Goal: Information Seeking & Learning: Learn about a topic

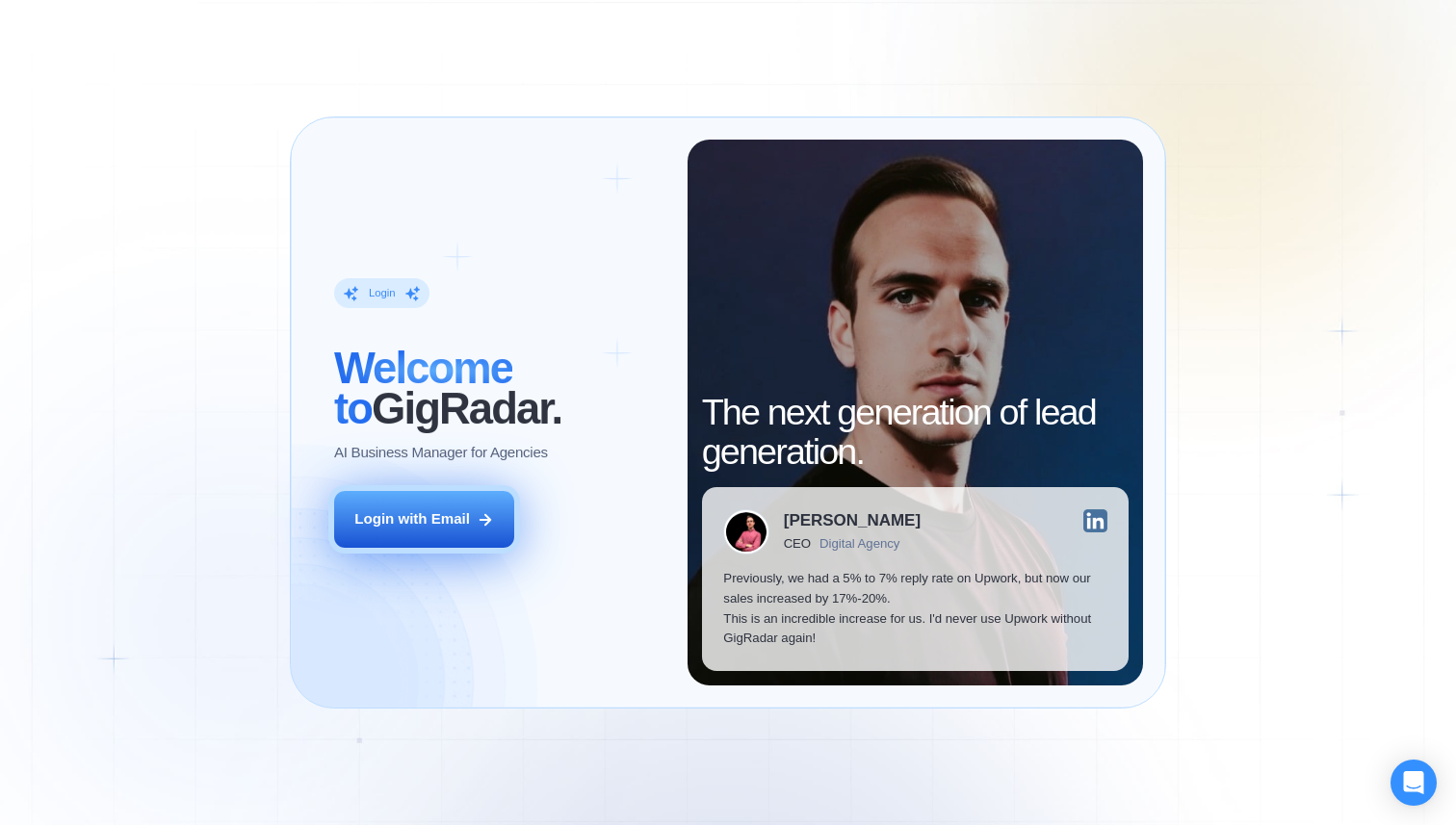
click at [437, 516] on div "Login with Email" at bounding box center [412, 519] width 115 height 21
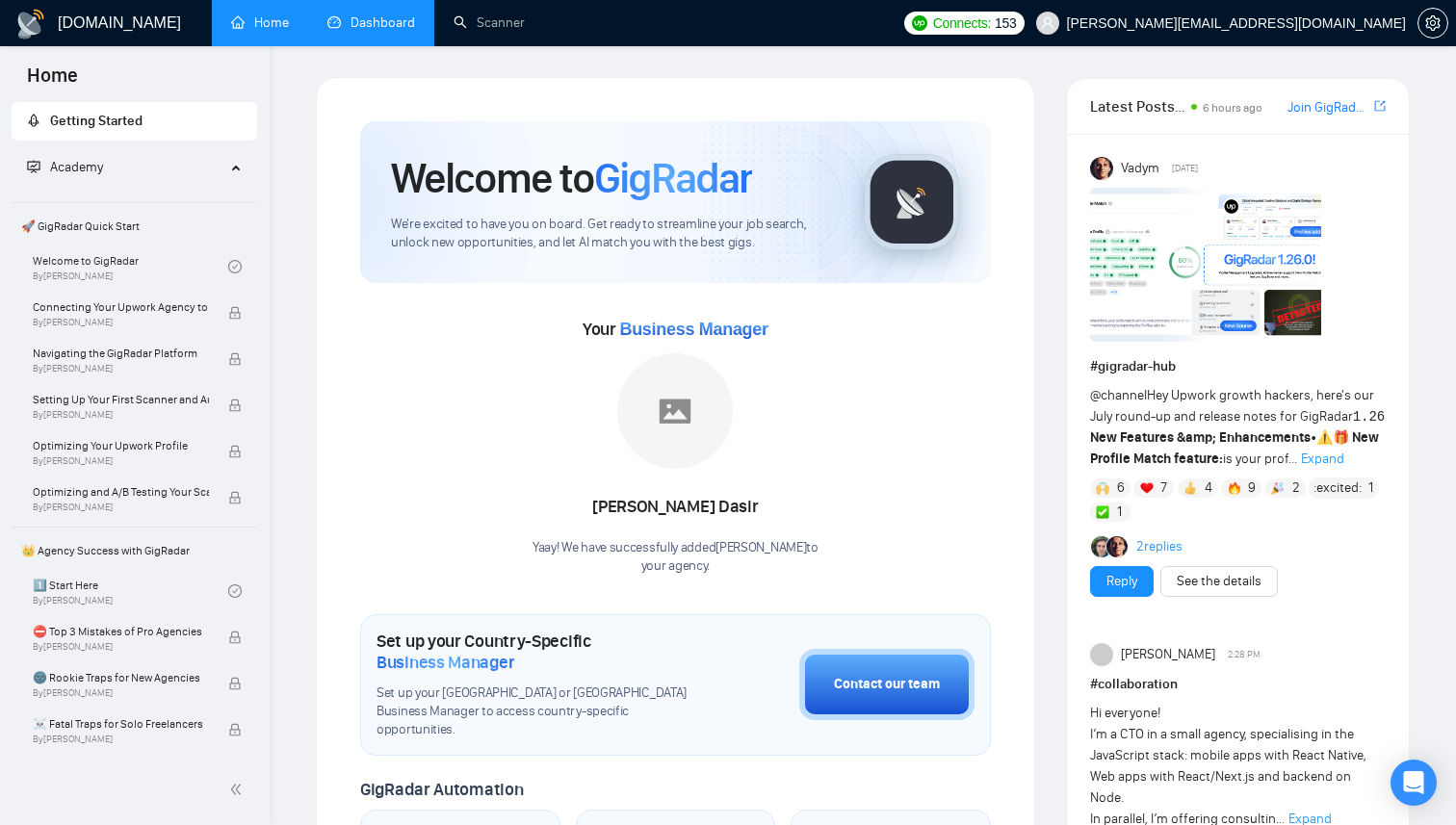
click at [364, 18] on link "Dashboard" at bounding box center [372, 23] width 88 height 17
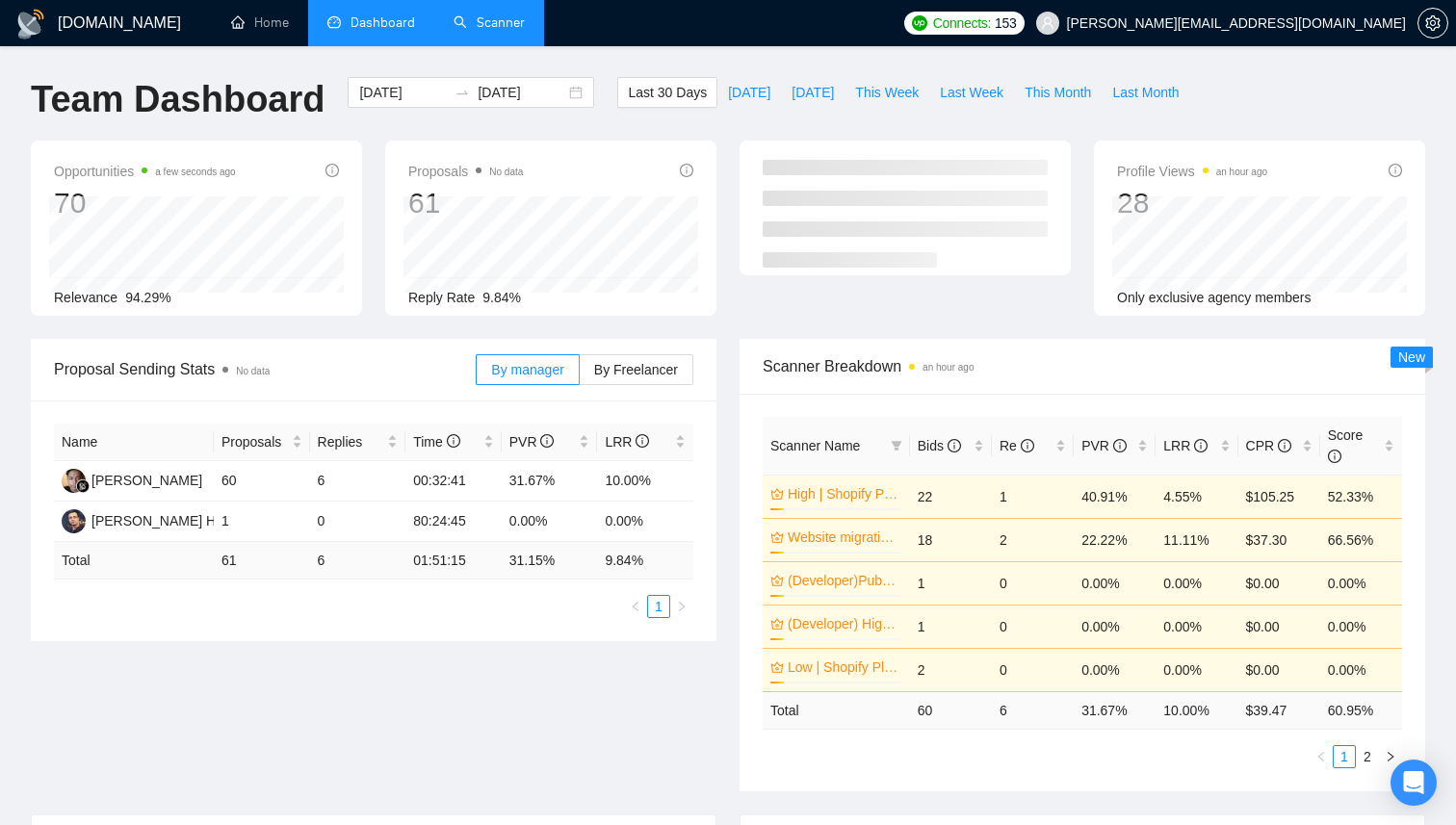
click at [509, 24] on link "Scanner" at bounding box center [488, 23] width 71 height 17
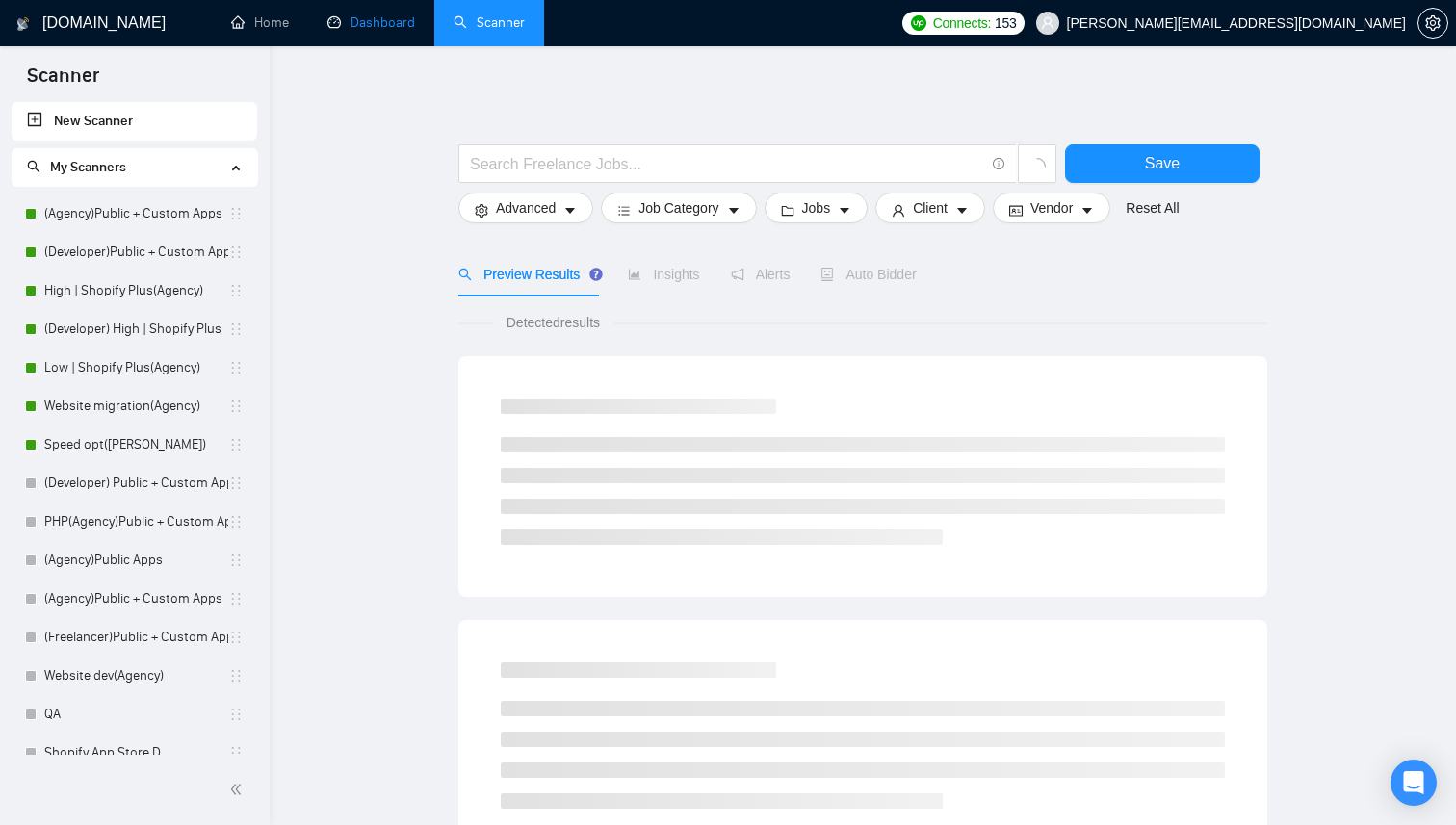
click at [398, 15] on link "Dashboard" at bounding box center [372, 23] width 88 height 17
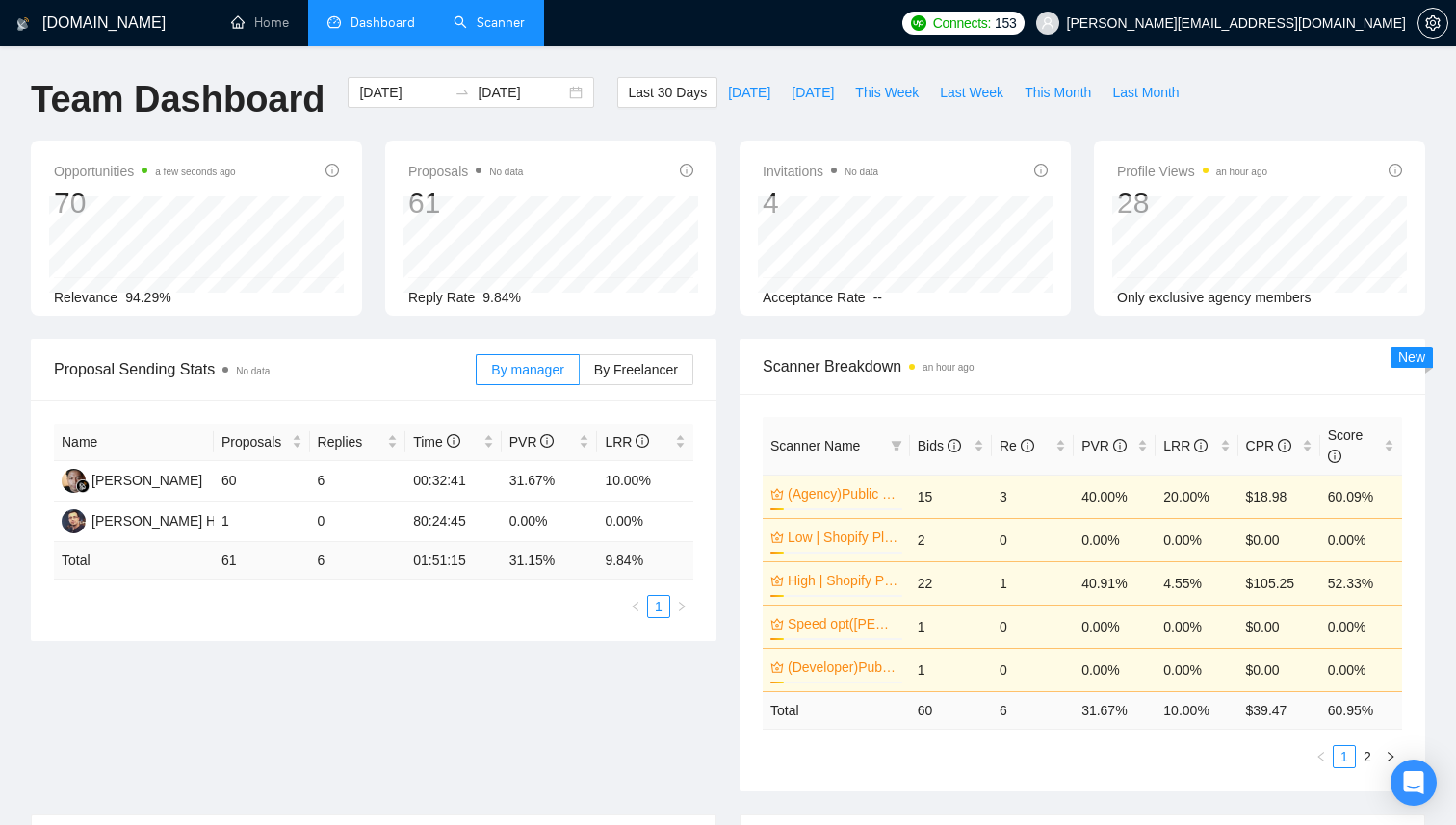
click at [497, 26] on link "Scanner" at bounding box center [488, 23] width 71 height 17
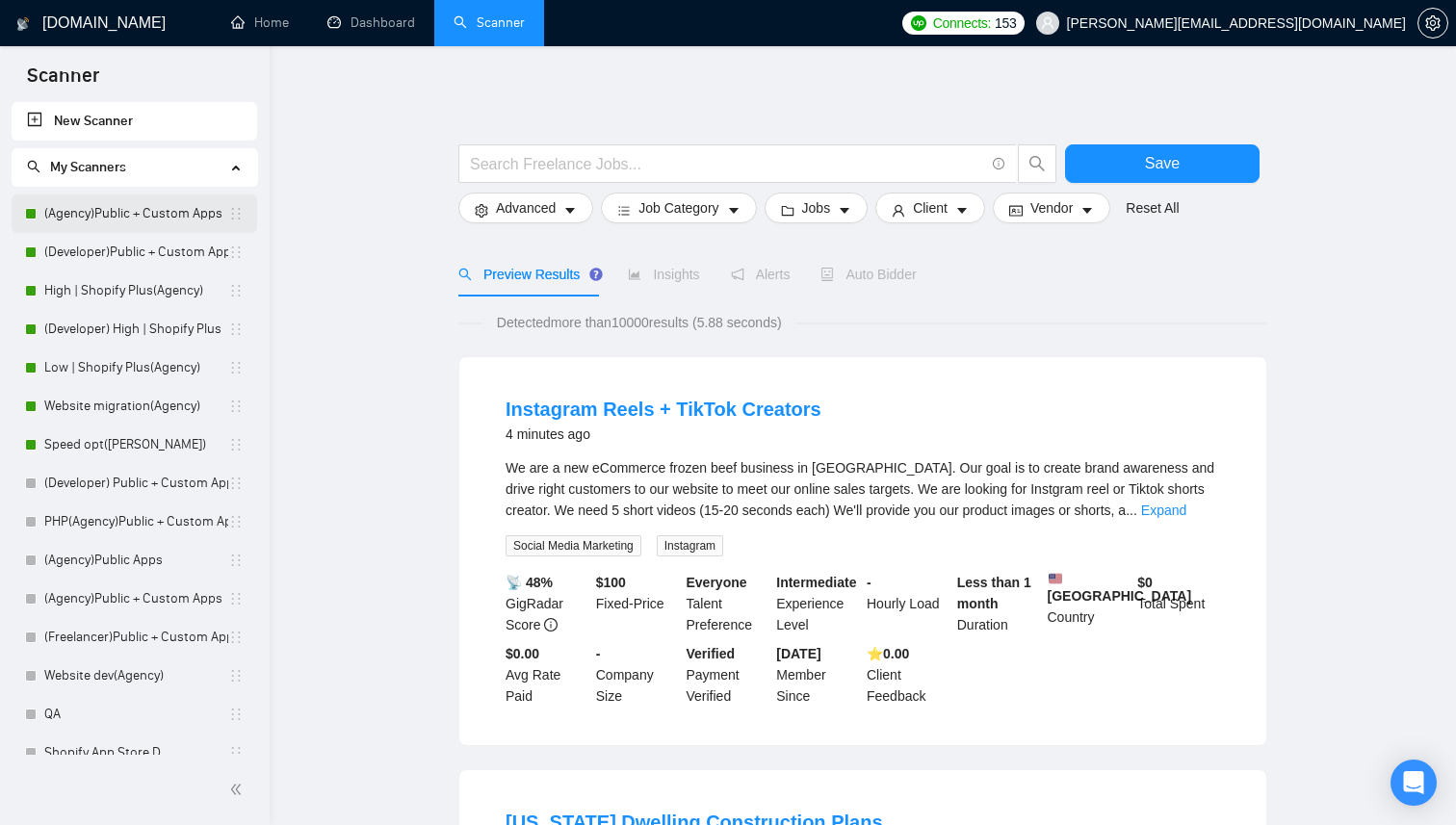
click at [126, 214] on link "(Agency)Public + Custom Apps" at bounding box center [136, 213] width 184 height 38
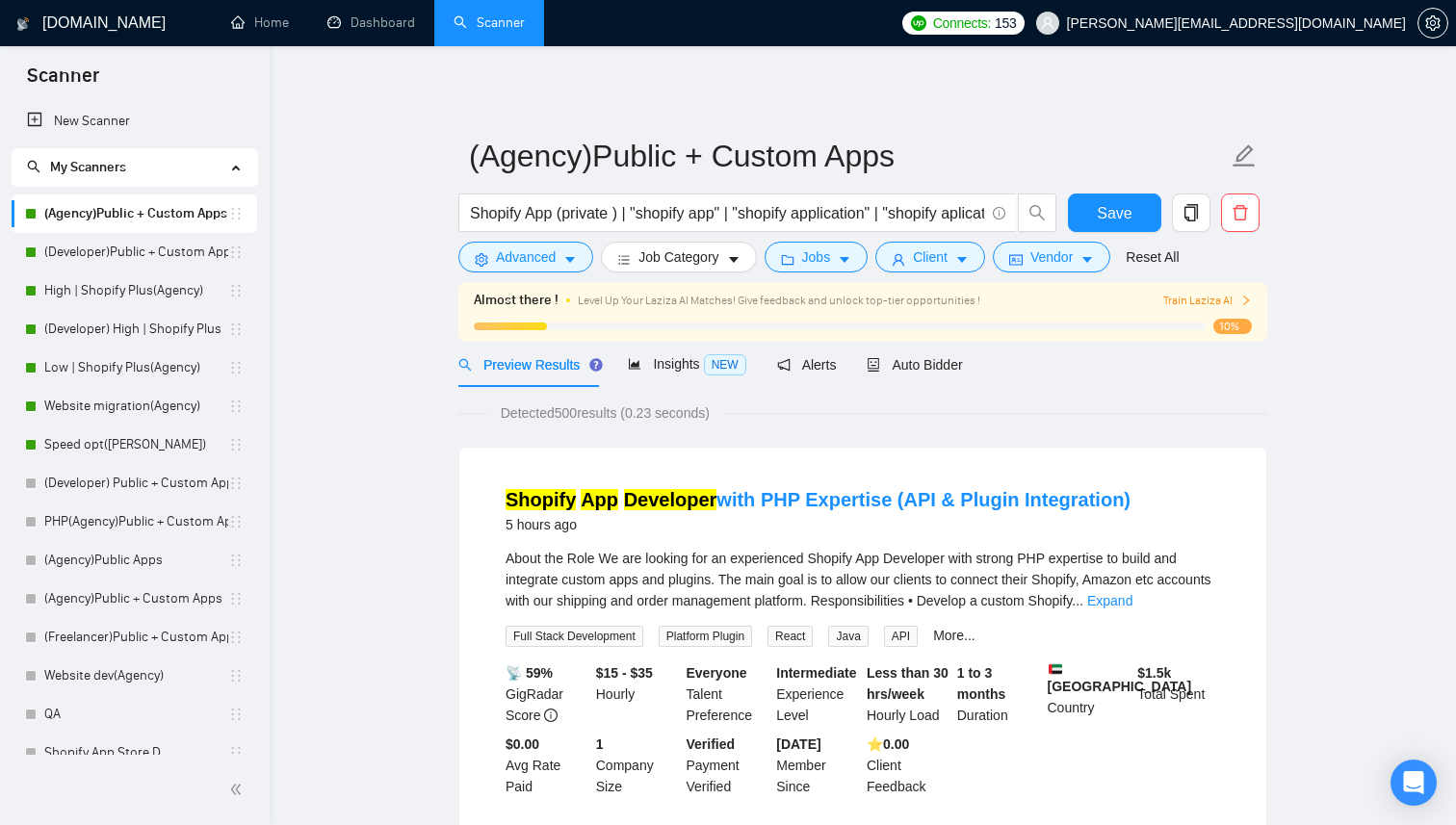
click at [1243, 299] on icon "right" at bounding box center [1246, 300] width 12 height 12
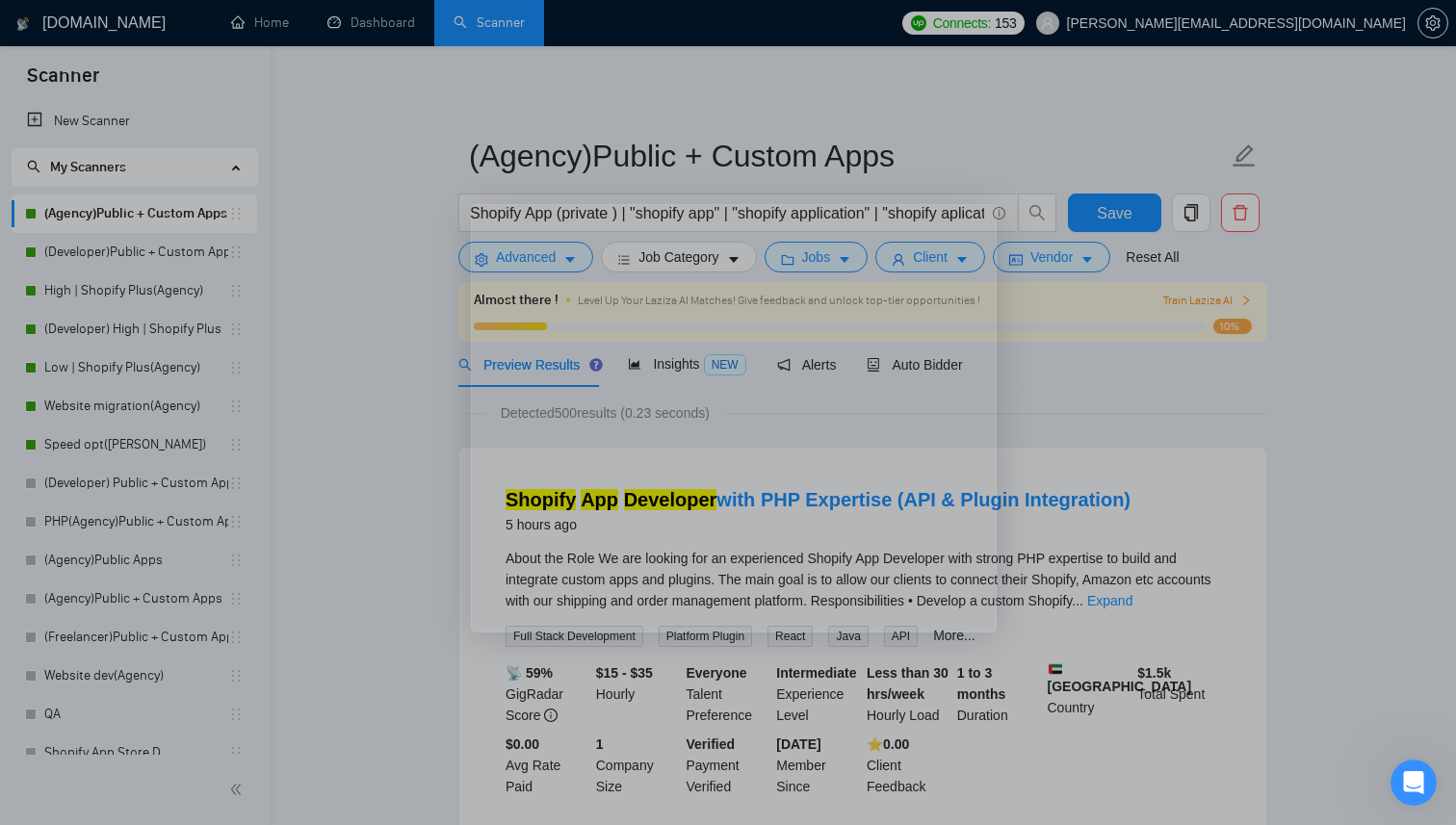
click at [1243, 299] on div "Product tour overlay" at bounding box center [728, 412] width 1456 height 825
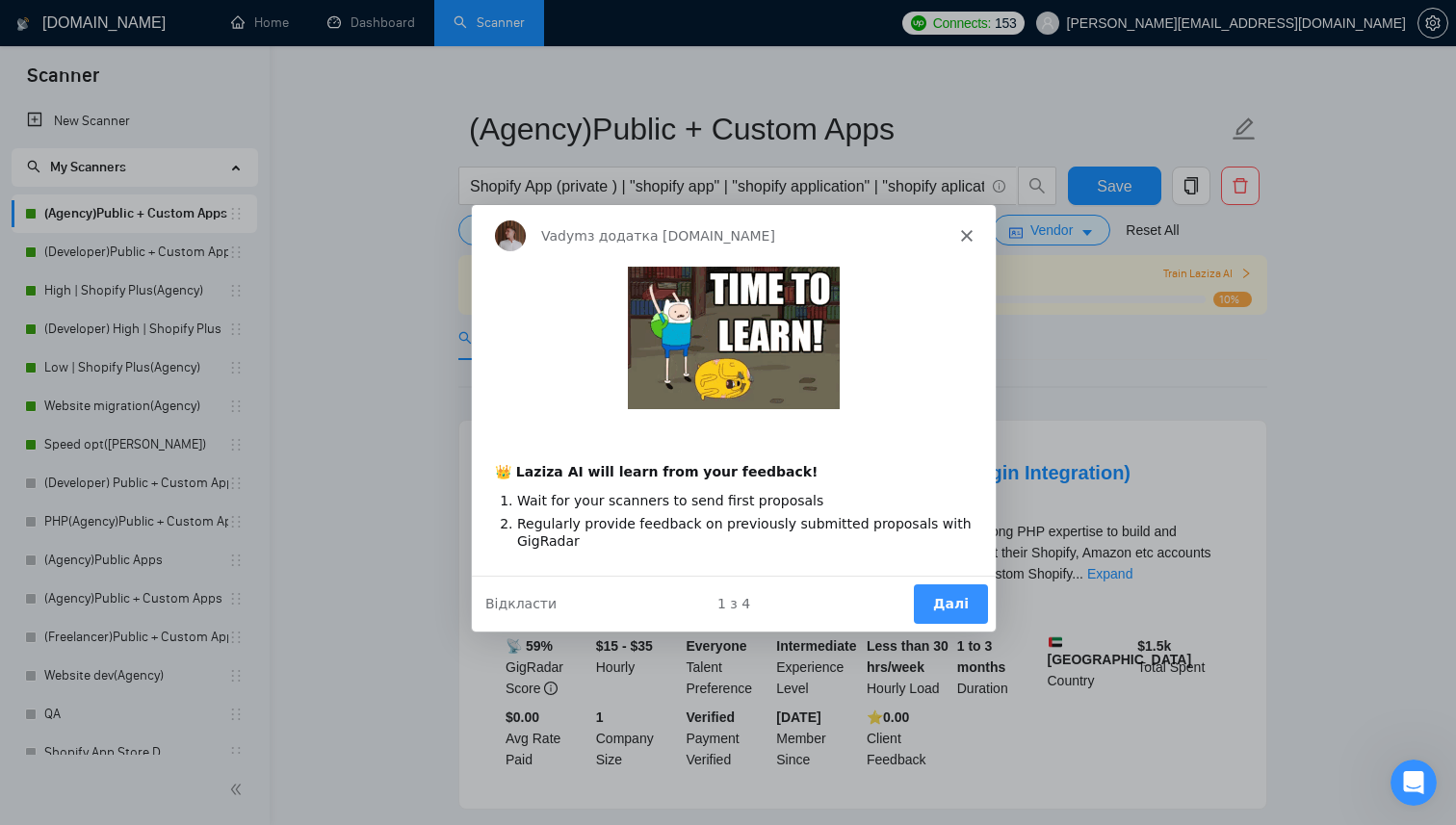
scroll to position [32, 0]
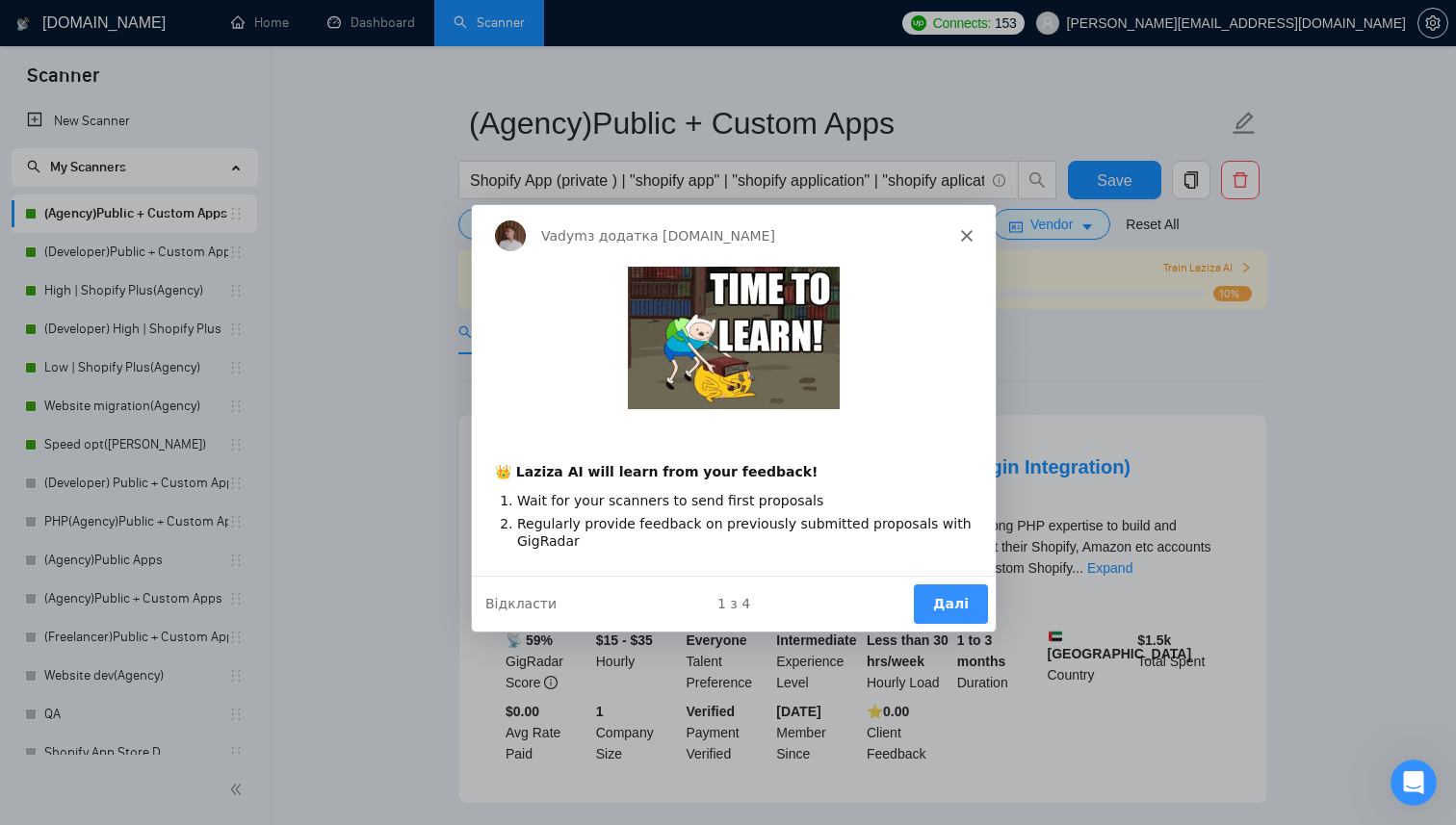
click at [952, 608] on button "Далі" at bounding box center [950, 603] width 74 height 39
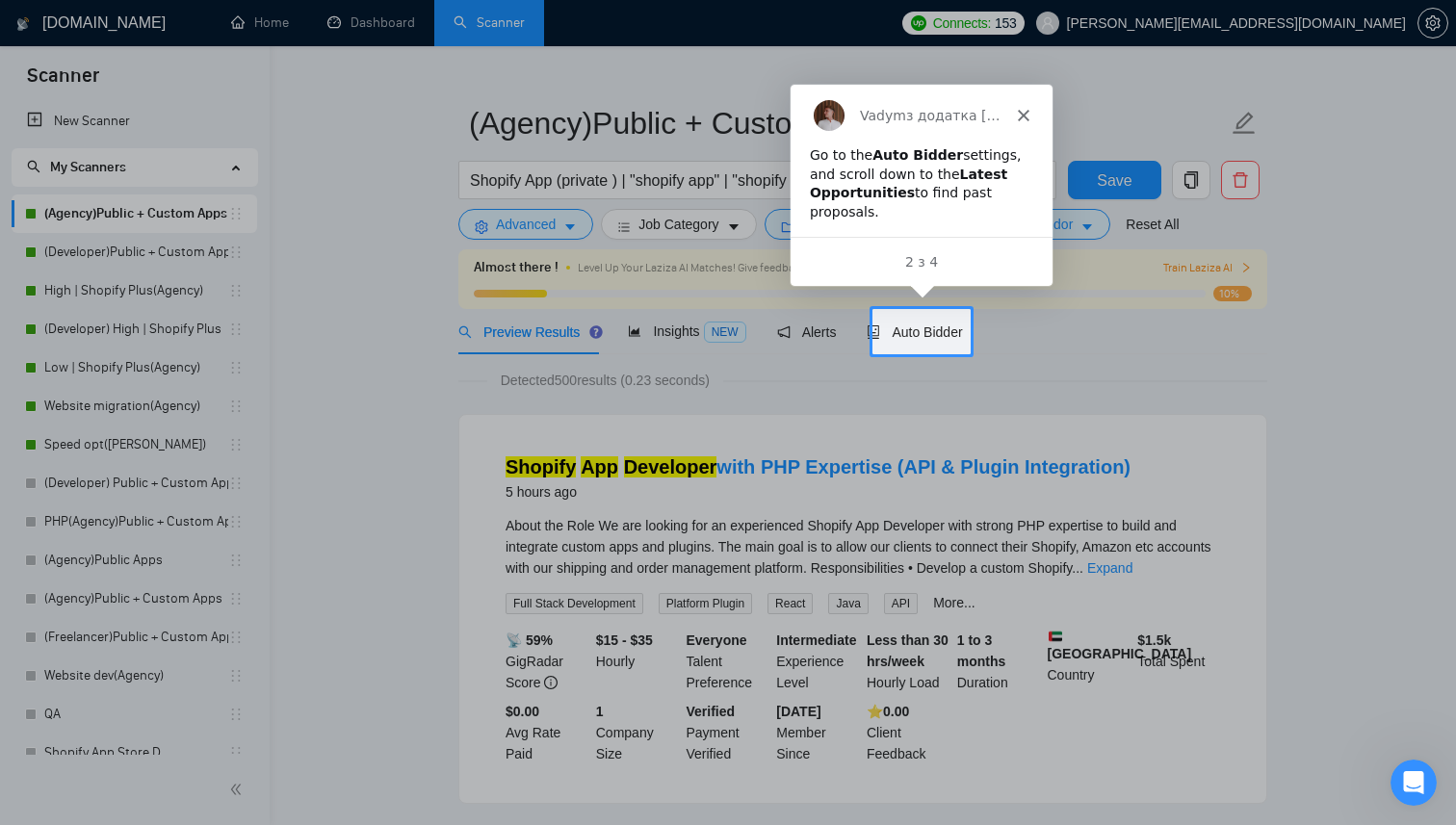
scroll to position [0, 0]
click at [1023, 113] on polygon "Закрити" at bounding box center [1022, 114] width 12 height 12
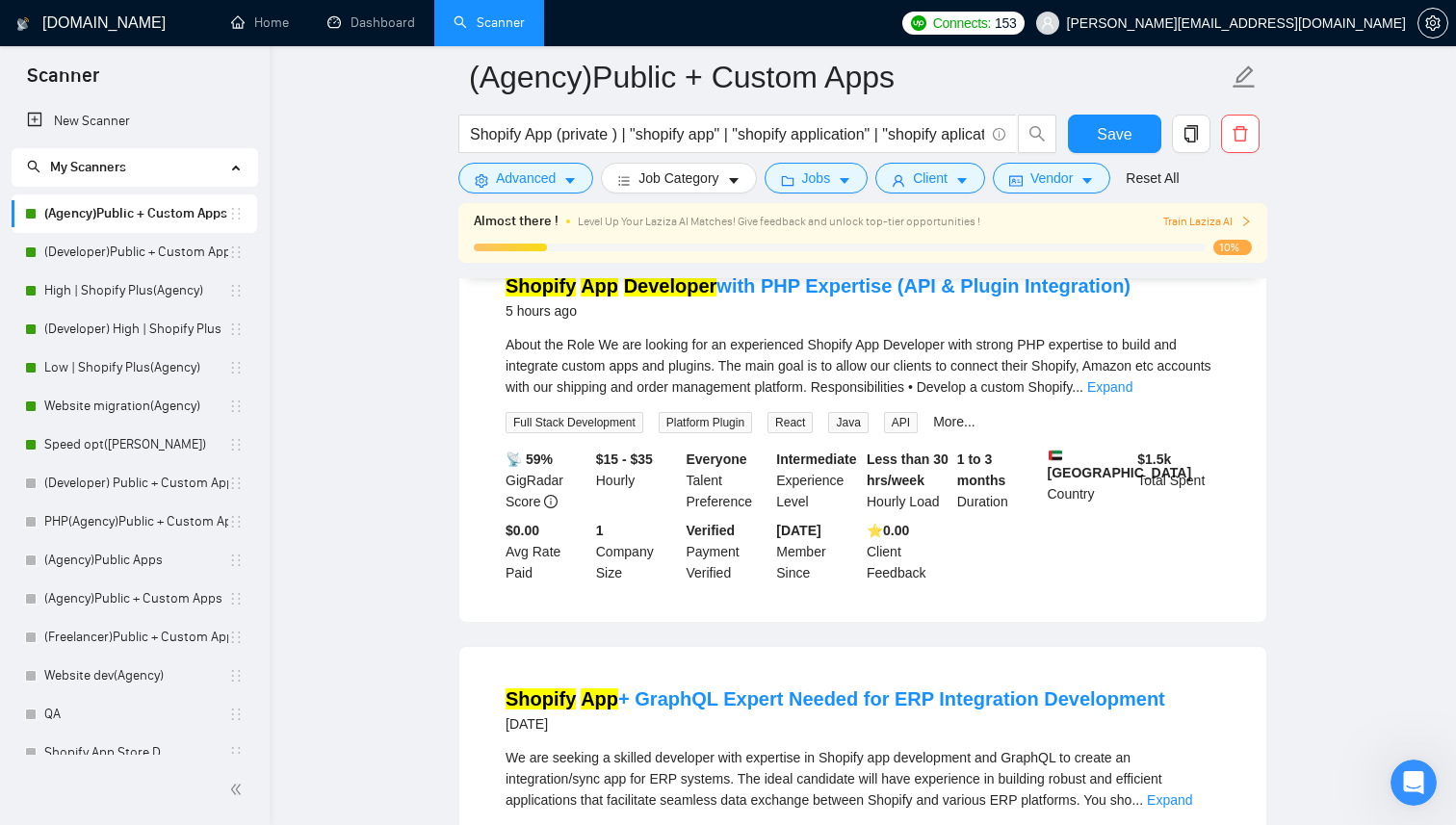
scroll to position [182, 0]
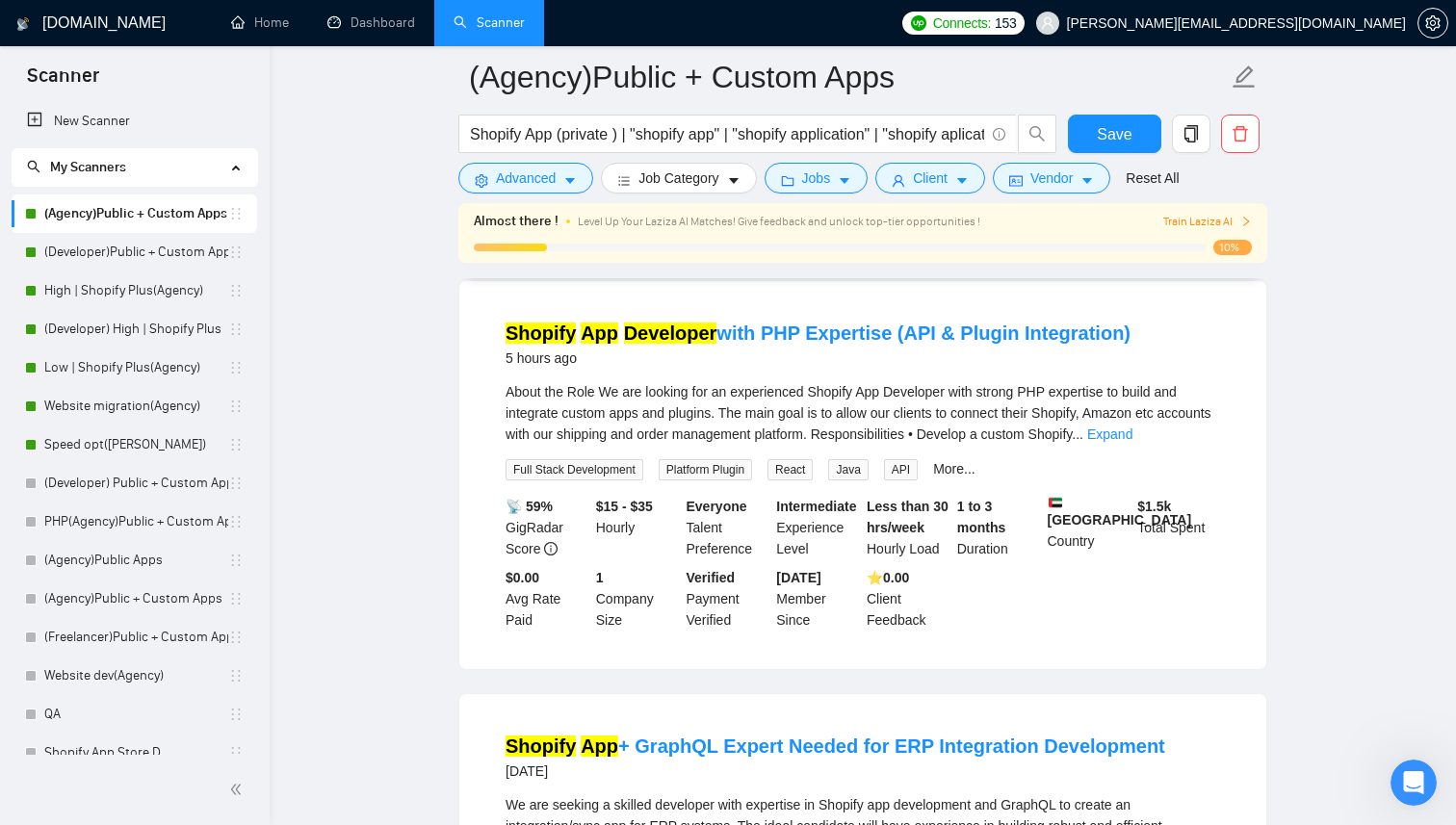
click at [820, 369] on div "5 hours ago" at bounding box center [818, 358] width 625 height 23
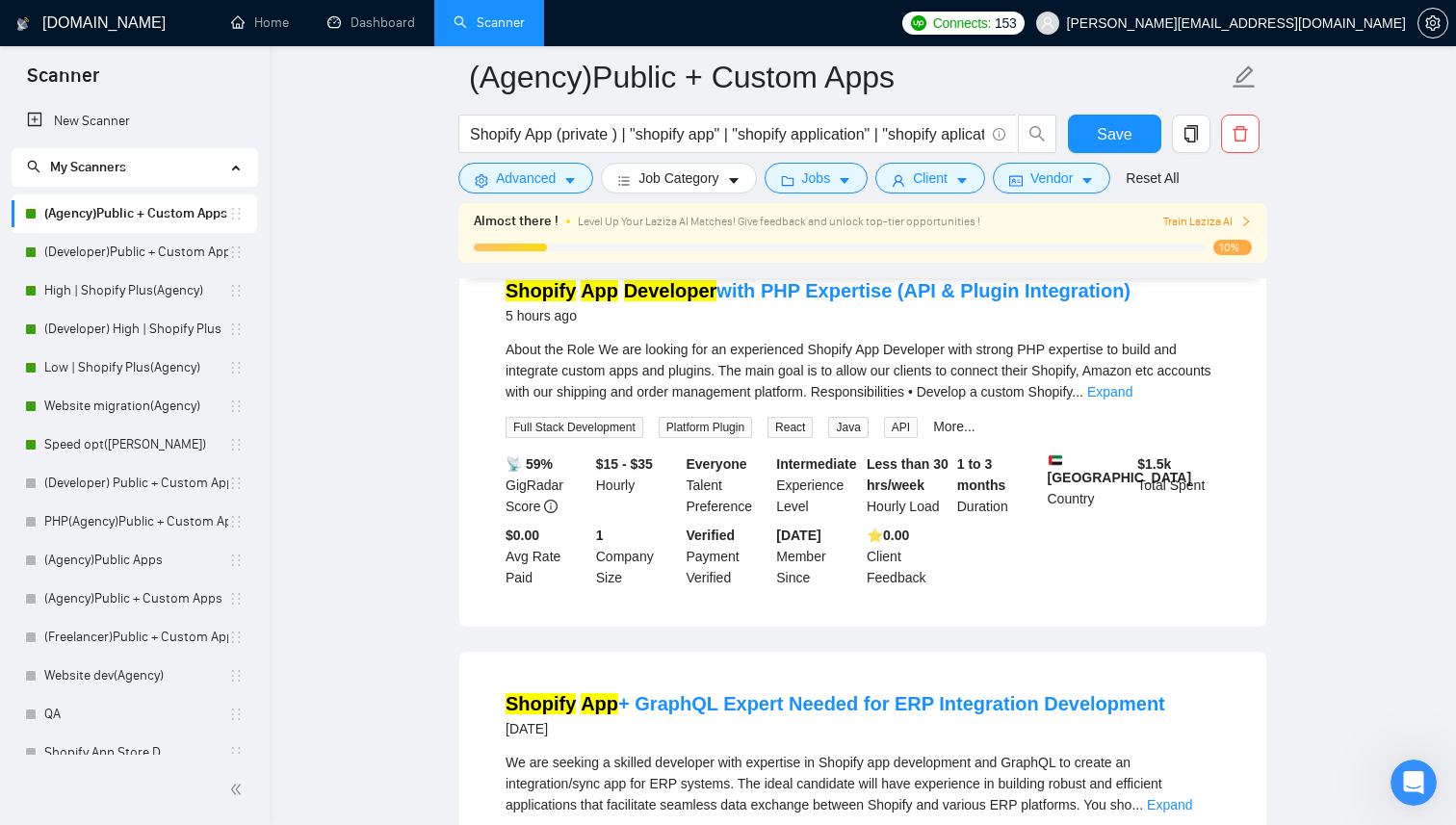
scroll to position [163, 0]
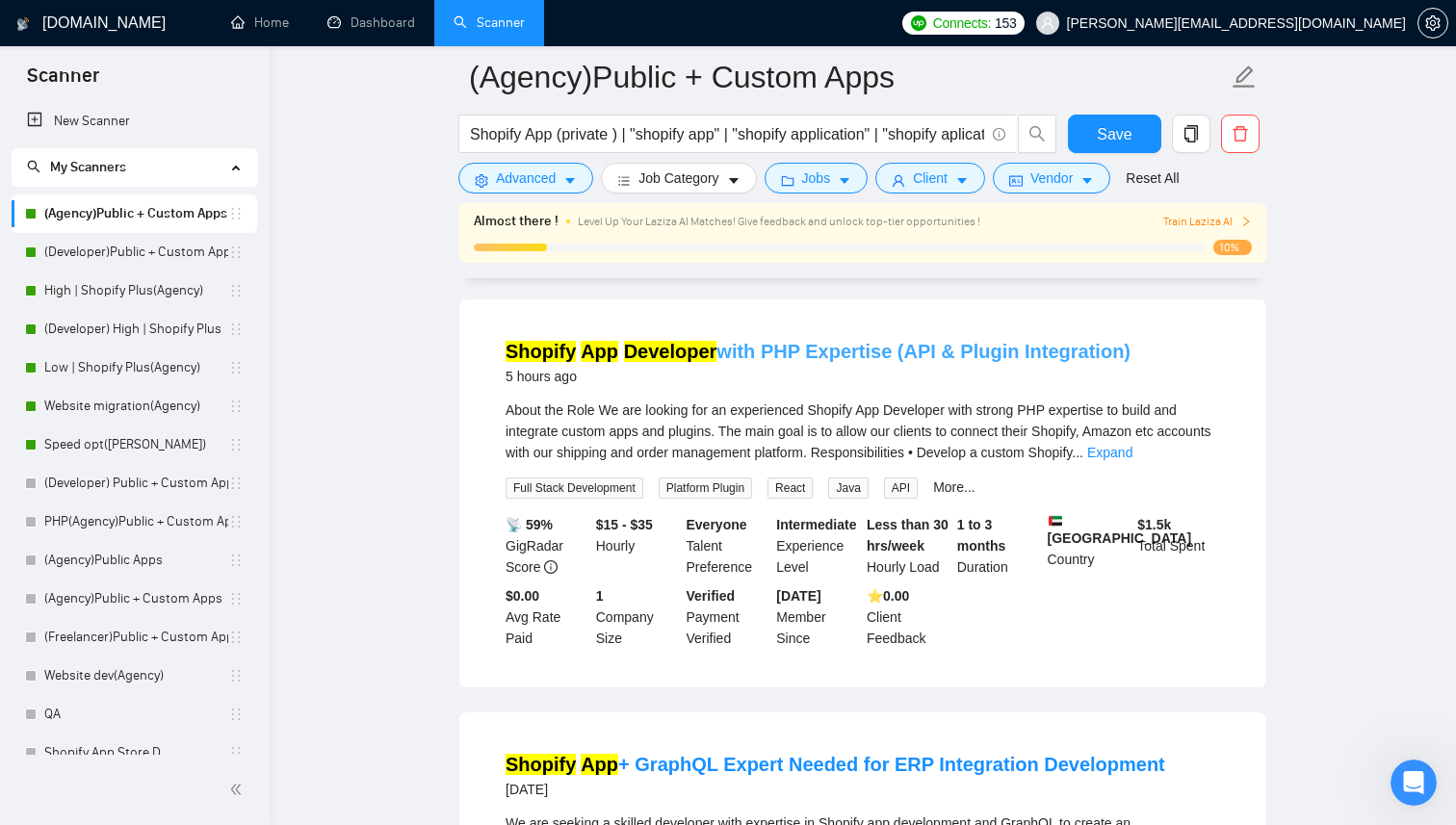
click at [805, 354] on link "Shopify App Developer with PHP Expertise (API & Plugin Integration)" at bounding box center [818, 351] width 625 height 22
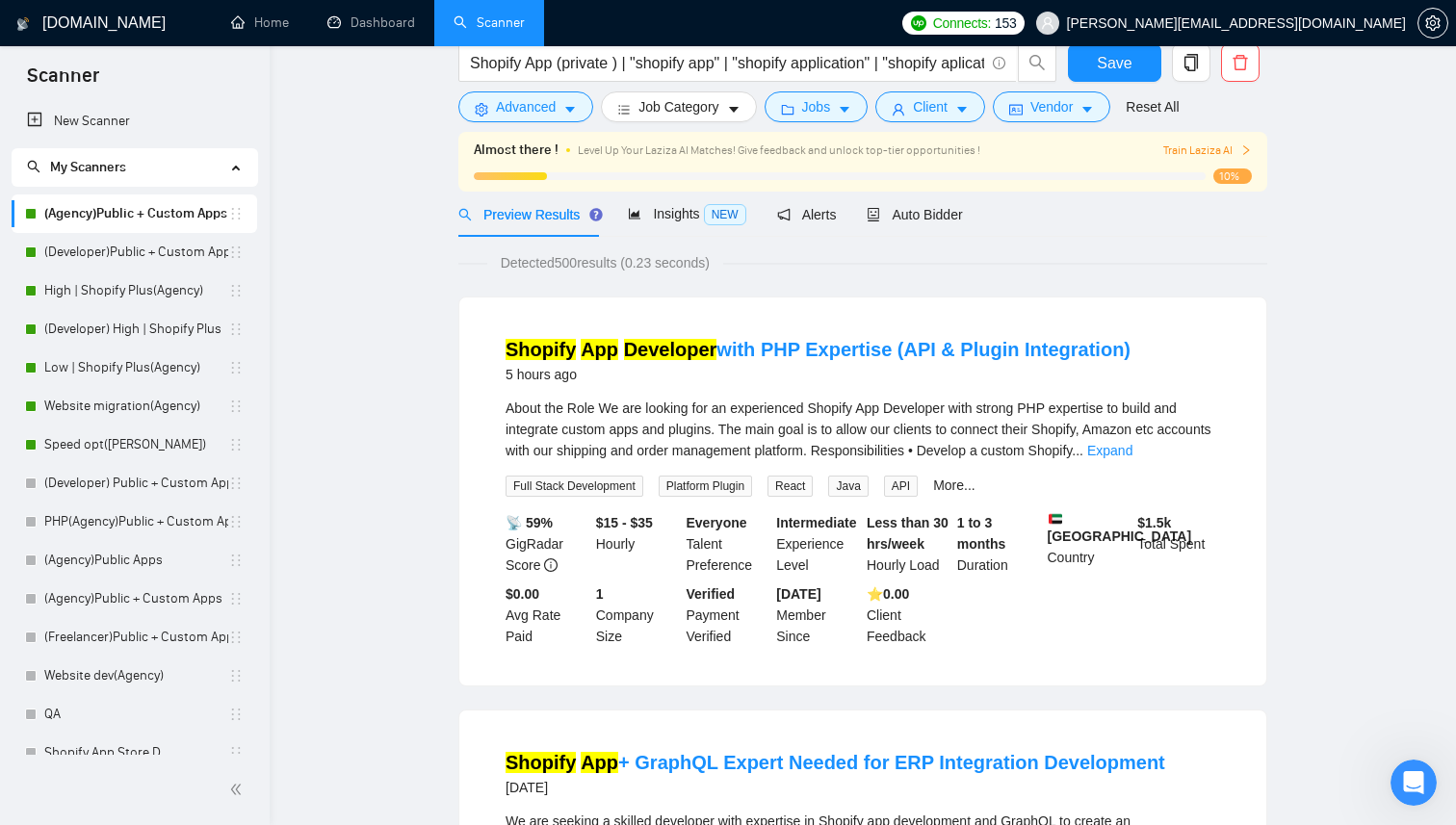
scroll to position [0, 0]
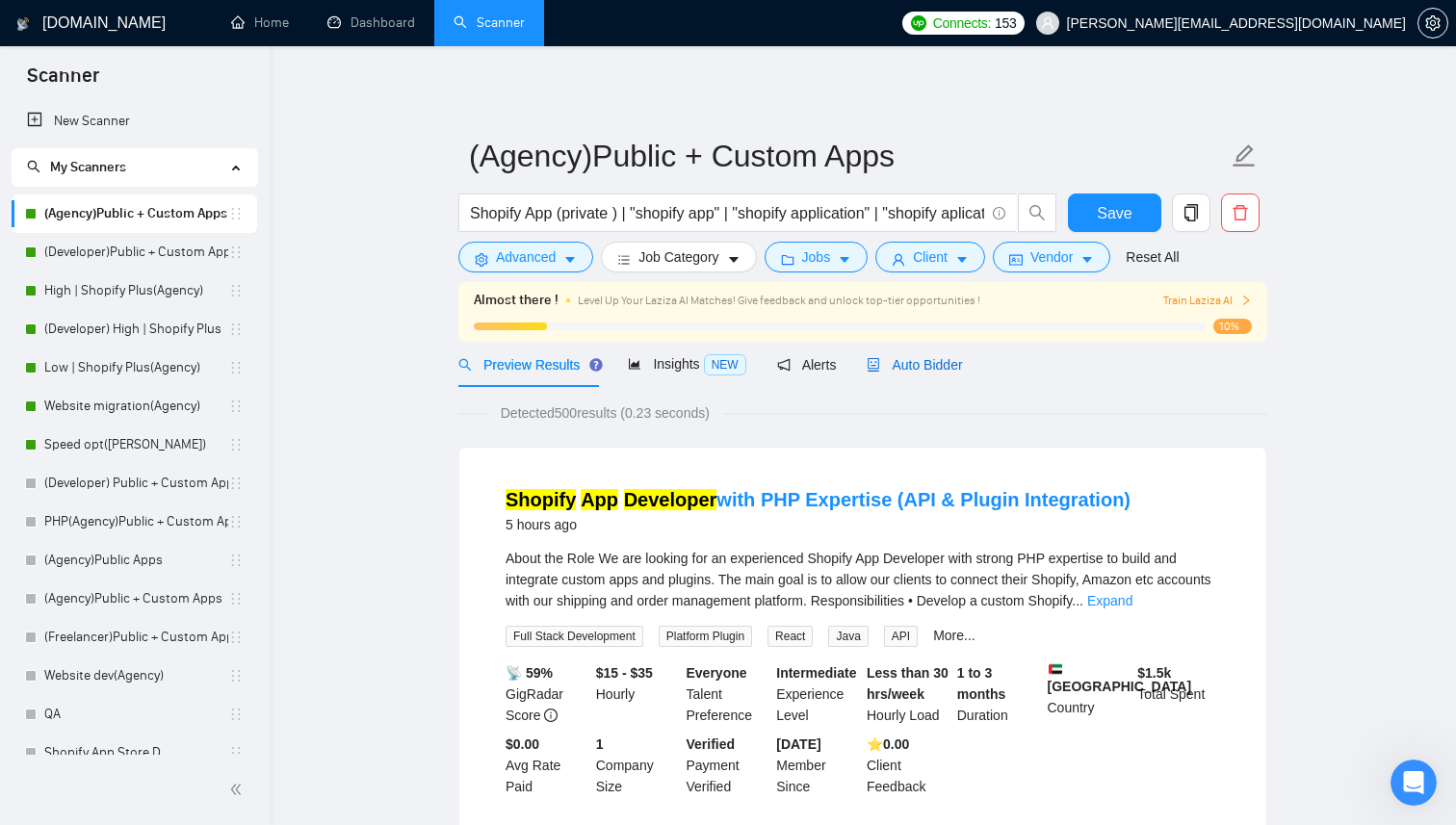
click at [926, 373] on div "Auto Bidder" at bounding box center [913, 365] width 95 height 22
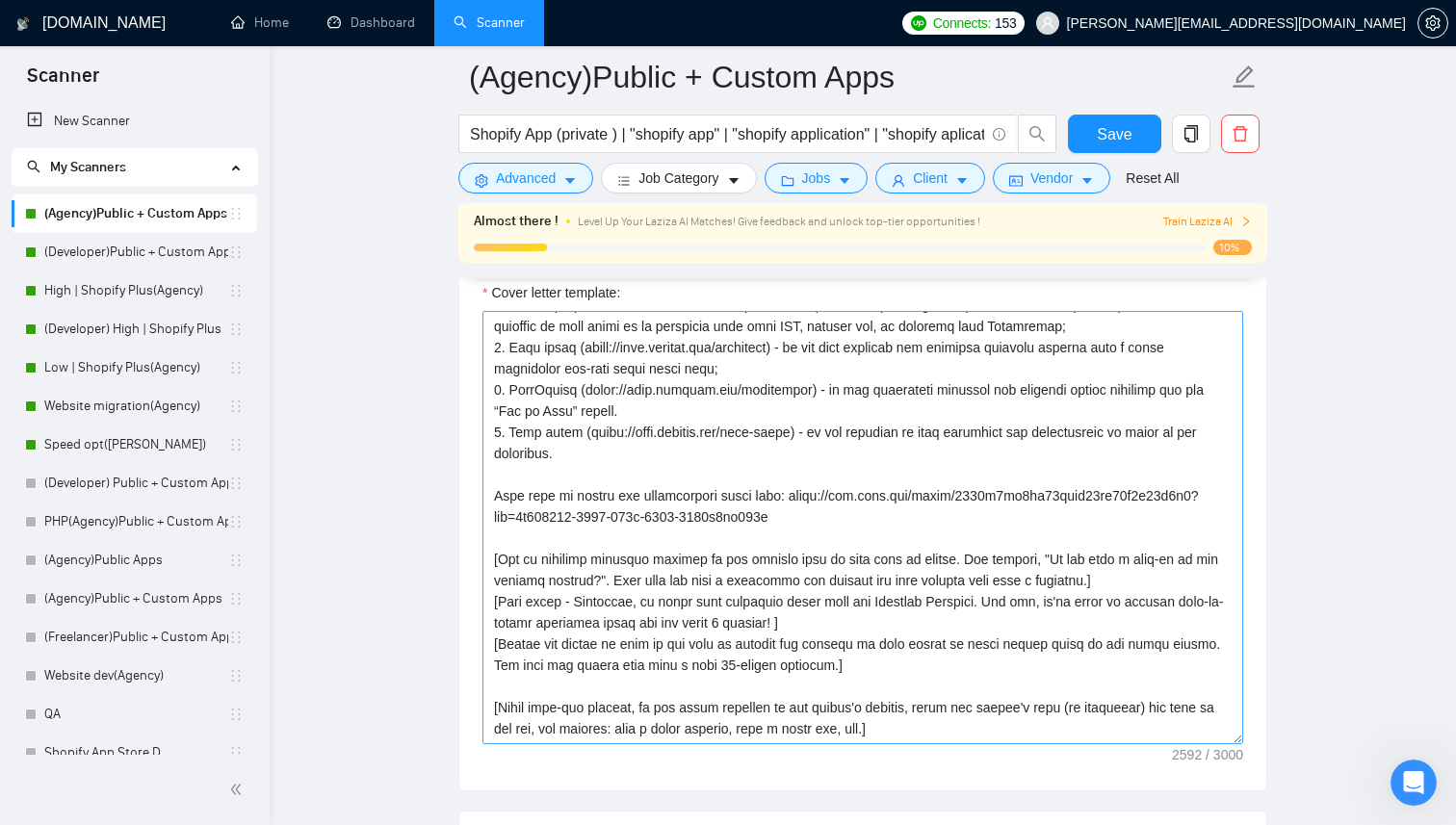
scroll to position [2242, 0]
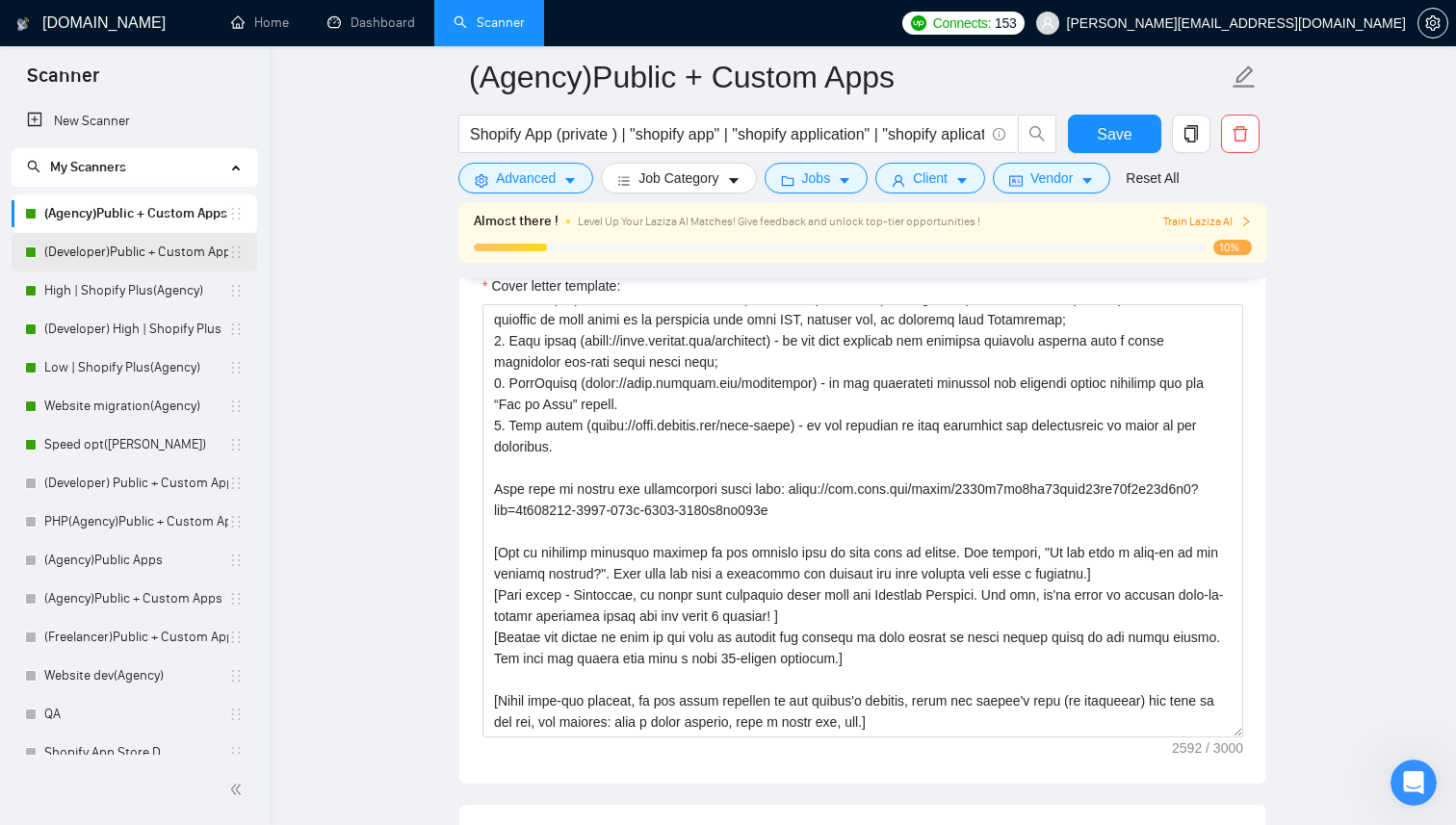
click at [152, 254] on link "(Developer)Public + Custom Apps" at bounding box center [136, 252] width 184 height 38
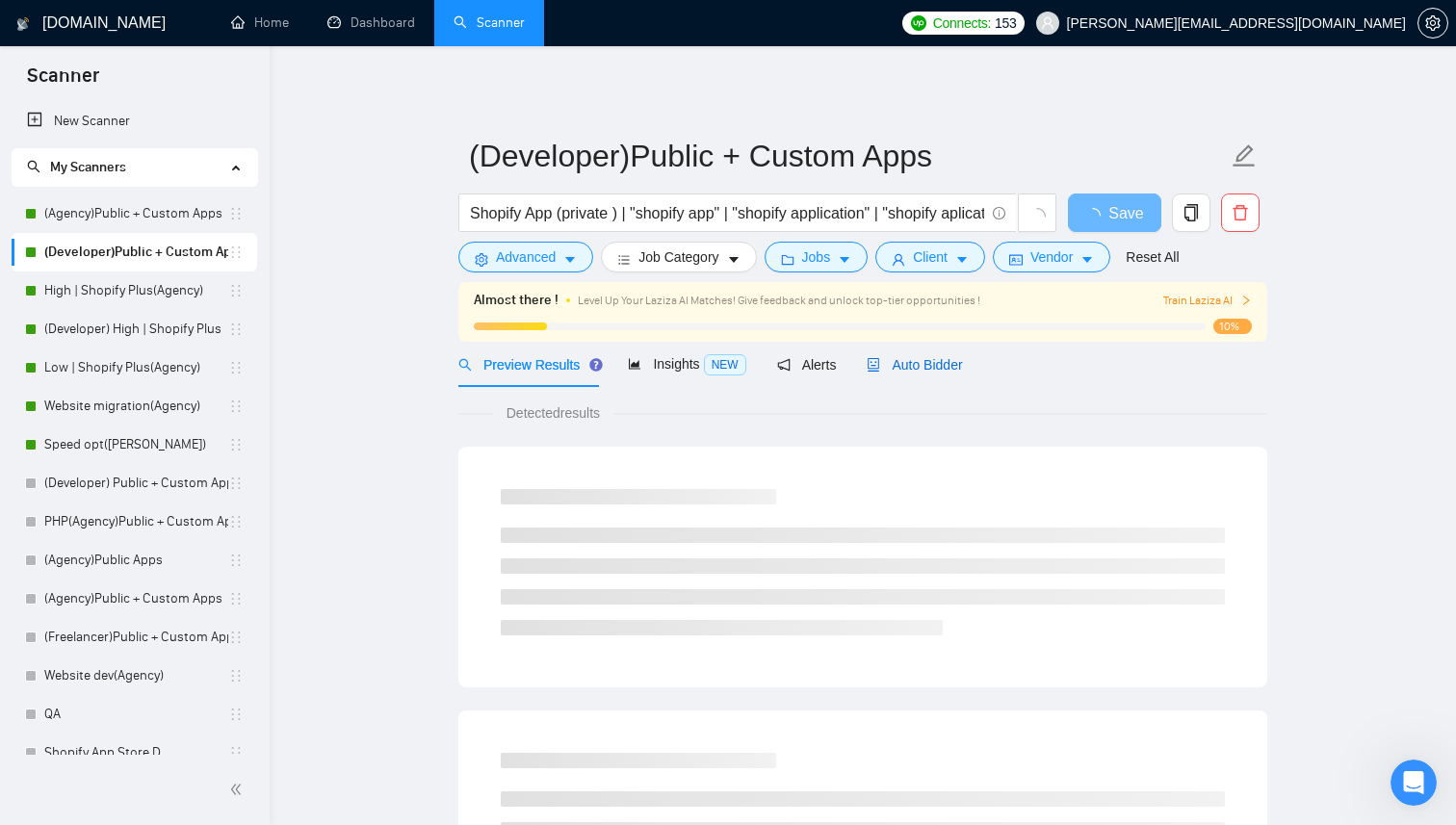
click at [923, 366] on span "Auto Bidder" at bounding box center [913, 365] width 95 height 16
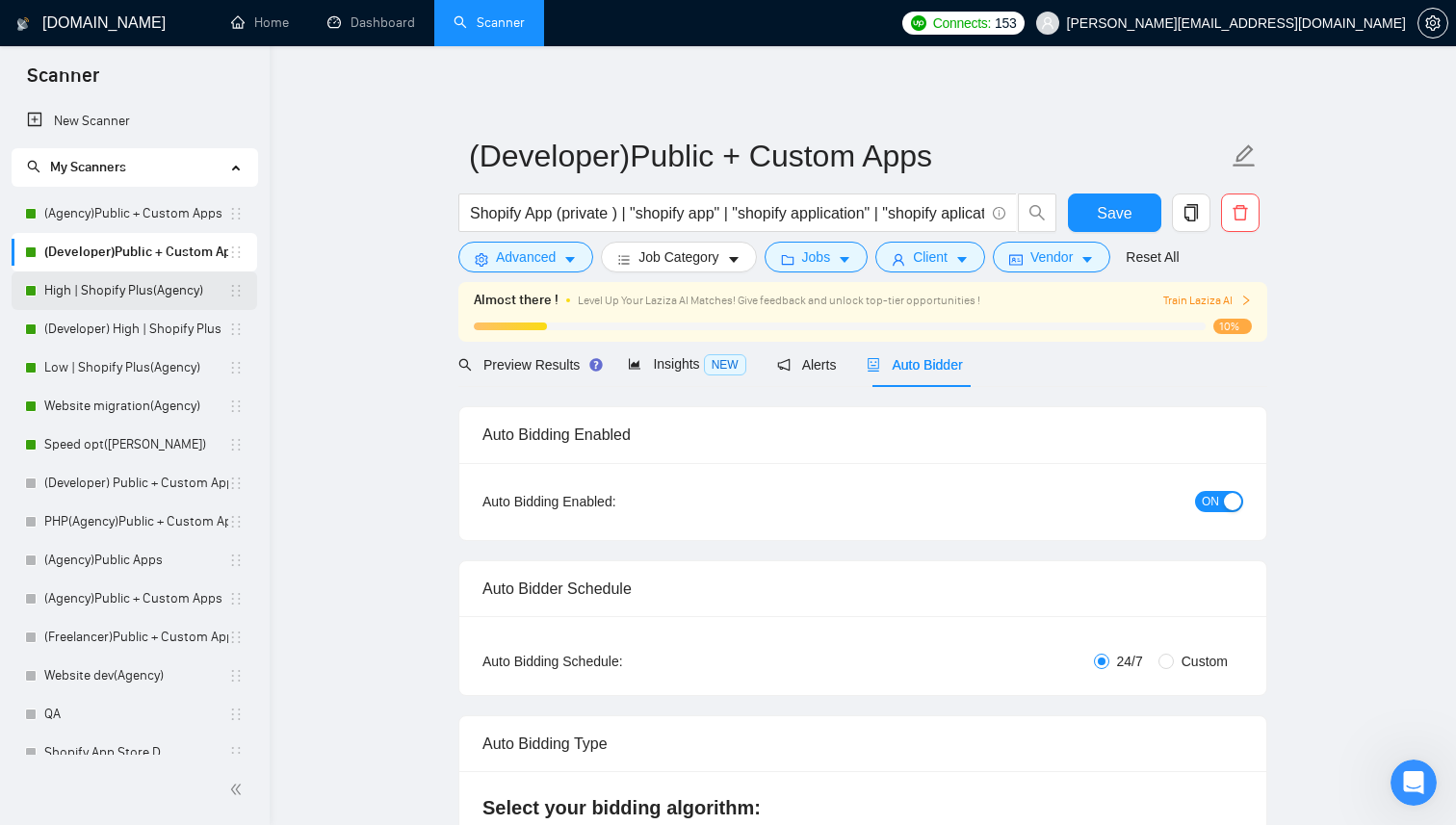
click at [139, 286] on link "High | Shopify Plus(Agency)" at bounding box center [136, 290] width 184 height 38
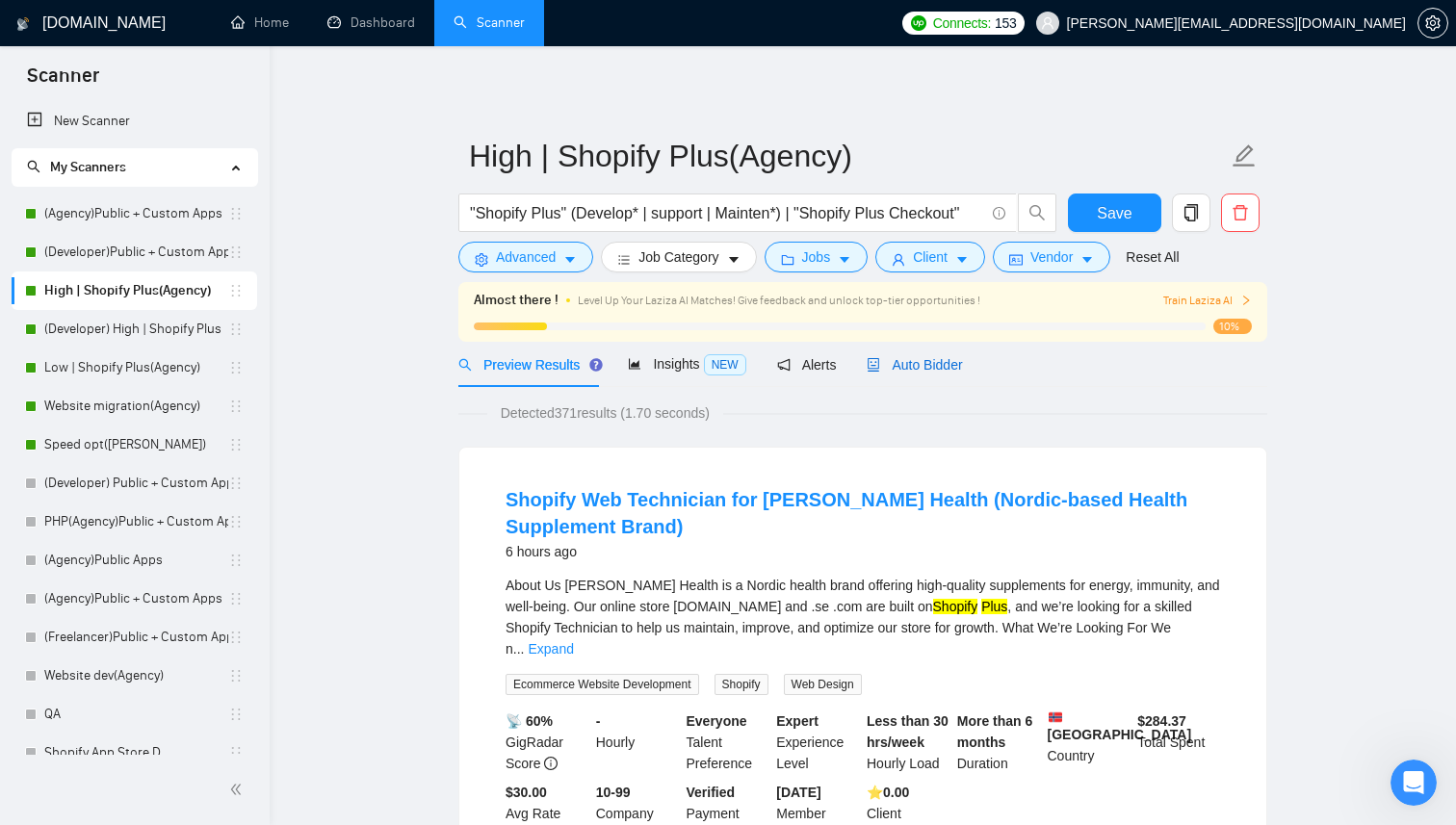
click at [934, 362] on span "Auto Bidder" at bounding box center [913, 365] width 95 height 16
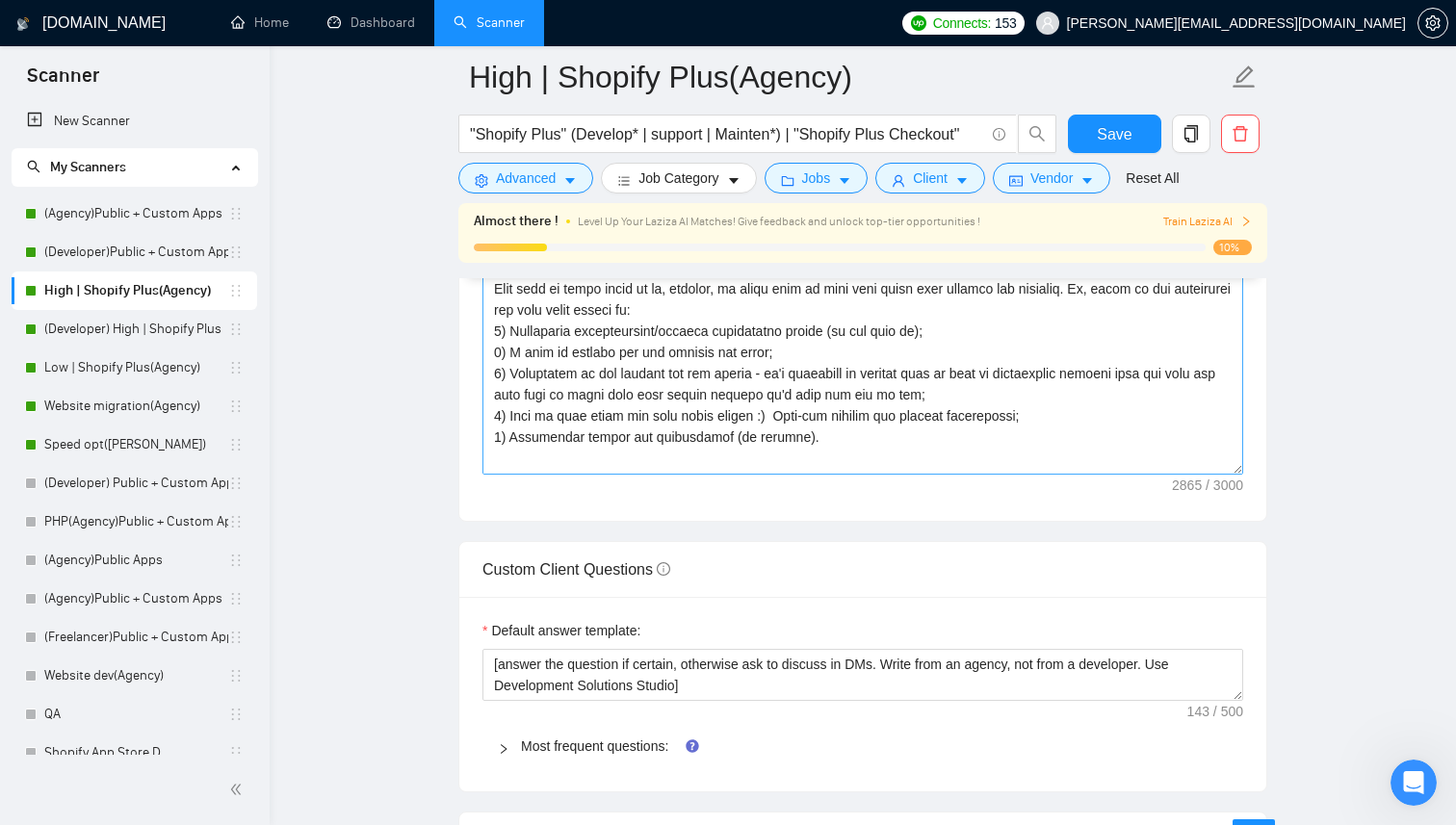
scroll to position [268, 0]
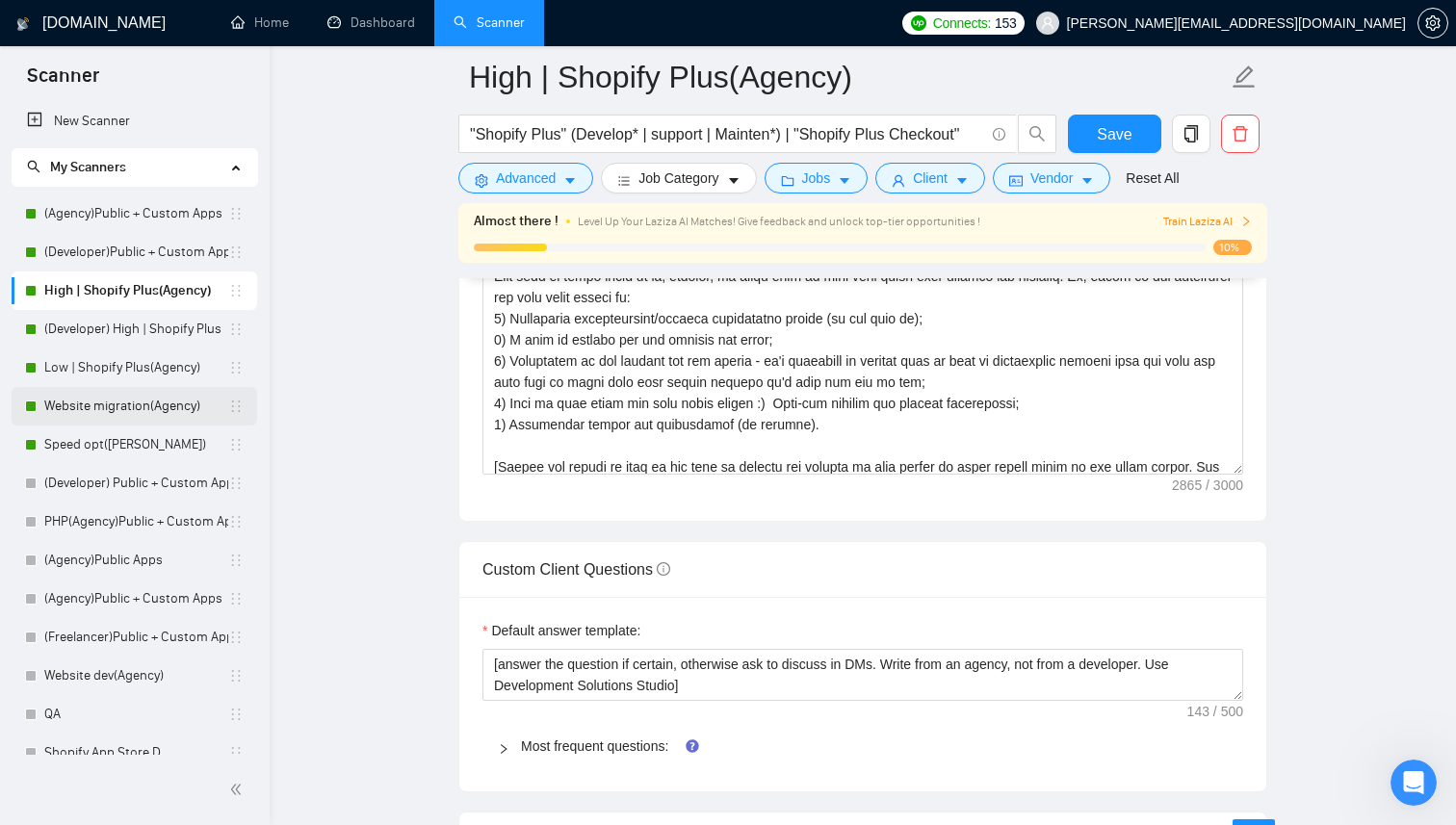
click at [147, 402] on link "Website migration(Agency)" at bounding box center [136, 406] width 184 height 38
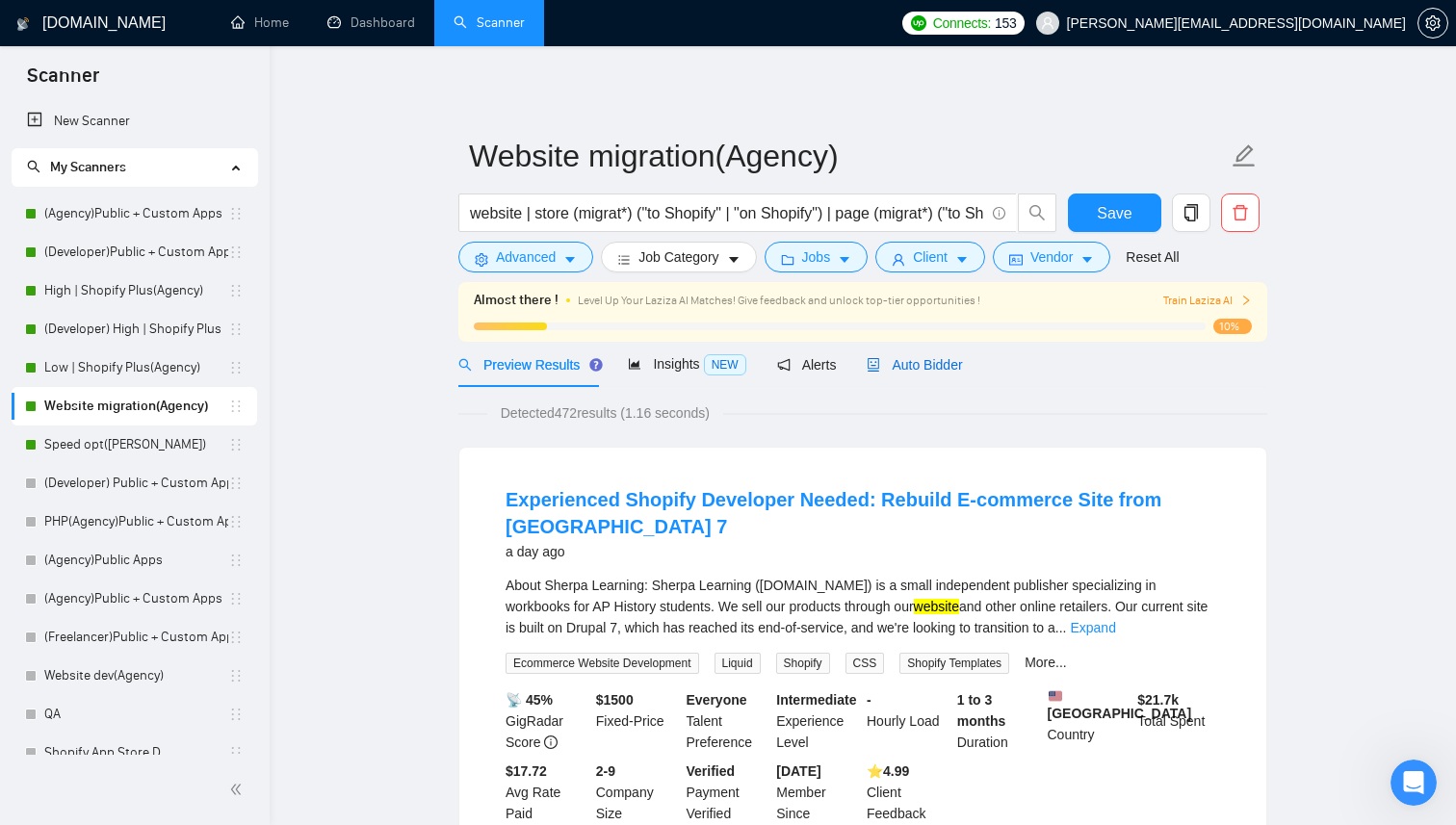
click at [913, 361] on span "Auto Bidder" at bounding box center [913, 365] width 95 height 16
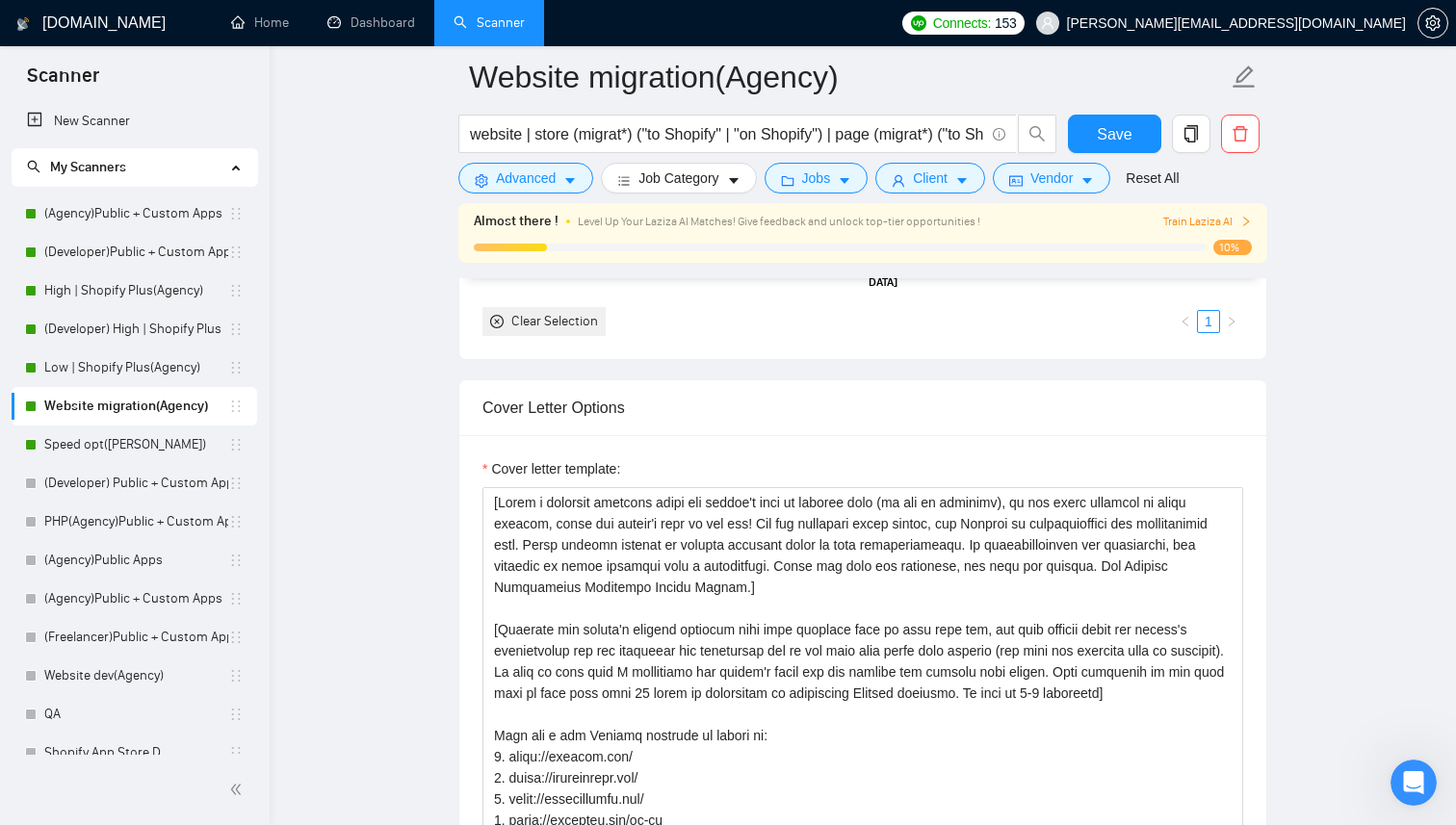
scroll to position [1914, 0]
